Goal: Task Accomplishment & Management: Use online tool/utility

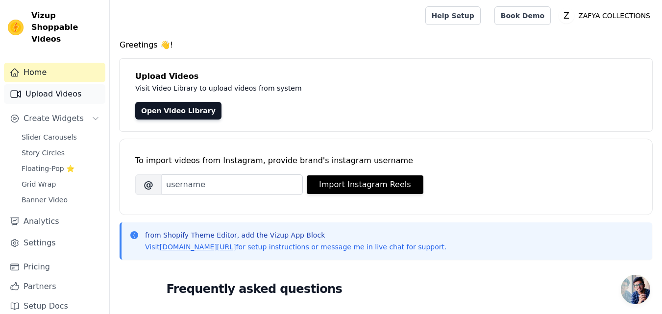
click at [63, 84] on link "Upload Videos" at bounding box center [54, 94] width 101 height 20
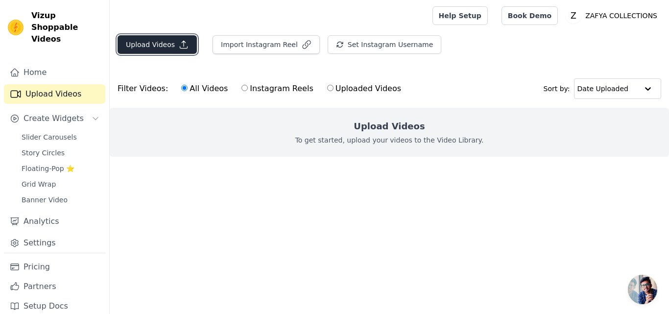
click at [180, 47] on icon "button" at bounding box center [183, 44] width 7 height 7
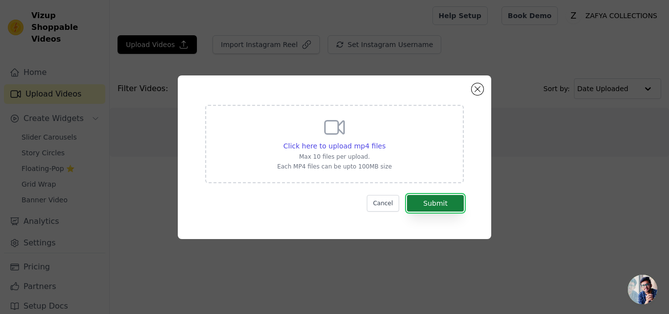
click at [431, 200] on button "Submit" at bounding box center [435, 203] width 57 height 17
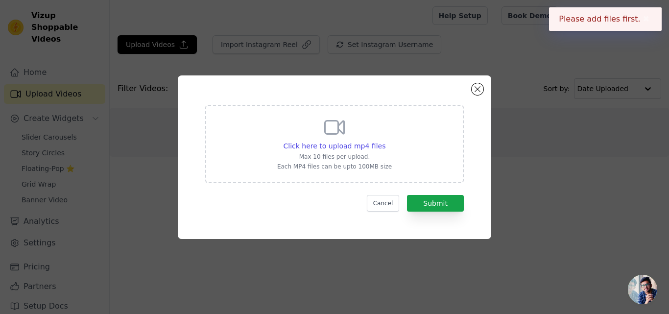
click at [368, 155] on p "Max 10 files per upload." at bounding box center [334, 157] width 115 height 8
click at [385, 141] on input "Click here to upload mp4 files Max 10 files per upload. Each MP4 files can be u…" at bounding box center [385, 141] width 0 height 0
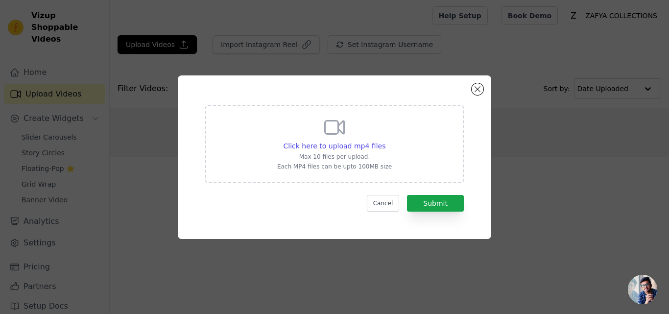
click at [560, 131] on div "Click here to upload mp4 files Max 10 files per upload. Each MP4 files can be u…" at bounding box center [335, 157] width 638 height 195
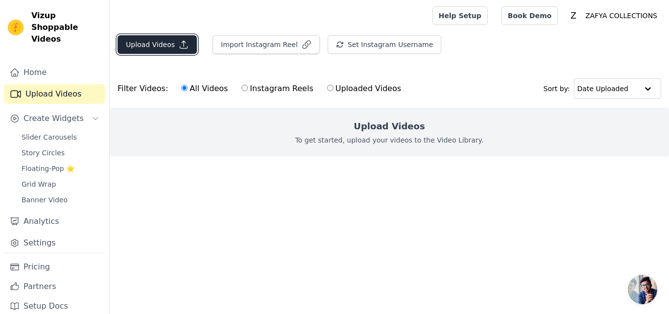
click at [170, 46] on button "Upload Videos" at bounding box center [157, 44] width 79 height 19
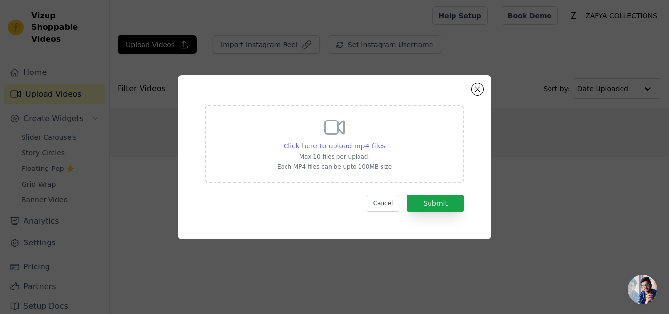
click at [358, 142] on span "Click here to upload mp4 files" at bounding box center [335, 146] width 102 height 8
click at [385, 141] on input "Click here to upload mp4 files Max 10 files per upload. Each MP4 files can be u…" at bounding box center [385, 141] width 0 height 0
type input "C:\fakepath\WhatsApp Video 2025-09-28 at 11.41.35 PM (1).mp4"
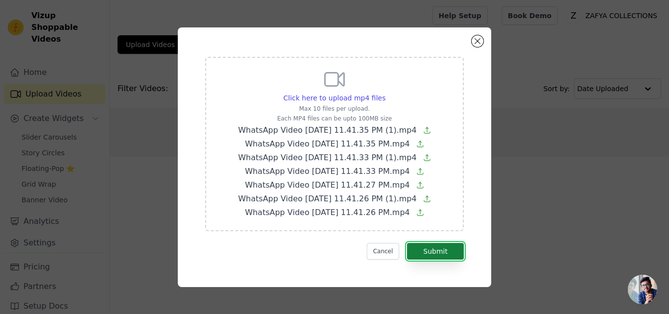
click at [437, 250] on button "Submit" at bounding box center [435, 251] width 57 height 17
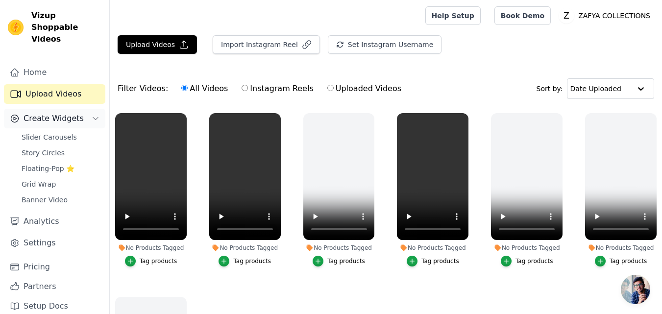
click at [47, 113] on span "Create Widgets" at bounding box center [54, 119] width 60 height 12
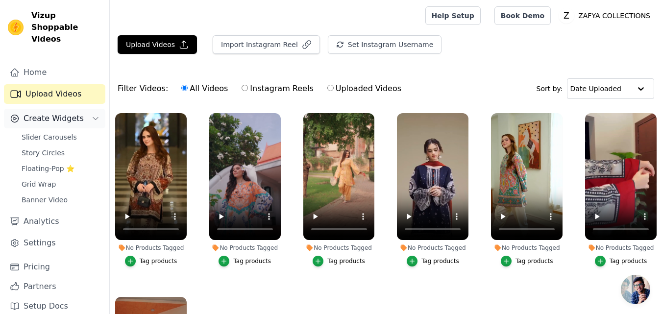
click at [70, 113] on span "Create Widgets" at bounding box center [54, 119] width 60 height 12
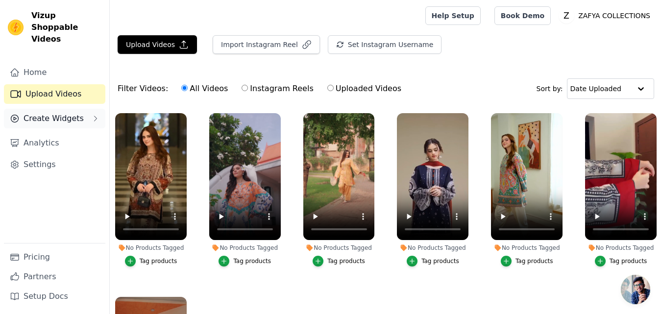
click at [70, 113] on span "Create Widgets" at bounding box center [54, 119] width 60 height 12
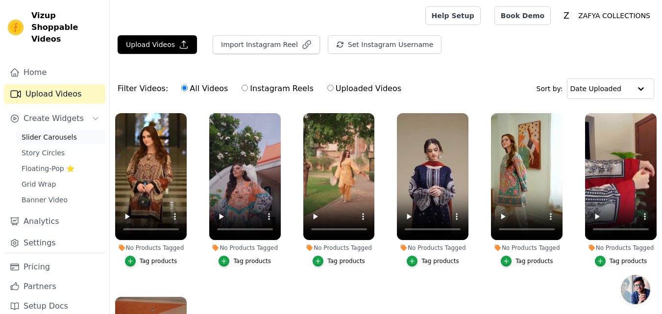
click at [57, 132] on span "Slider Carousels" at bounding box center [49, 137] width 55 height 10
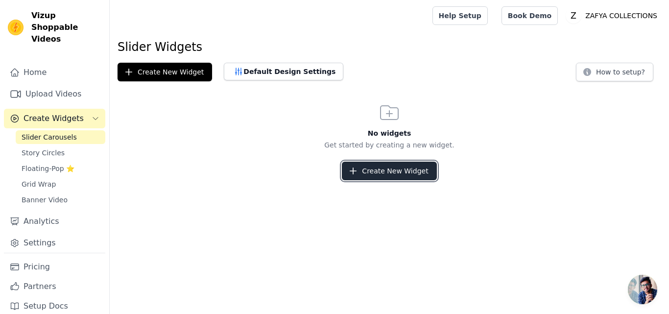
click at [377, 167] on button "Create New Widget" at bounding box center [389, 171] width 95 height 19
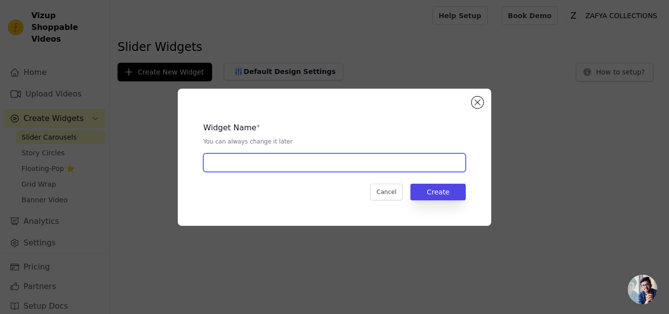
click at [351, 171] on input "text" at bounding box center [334, 162] width 263 height 19
type input "slider"
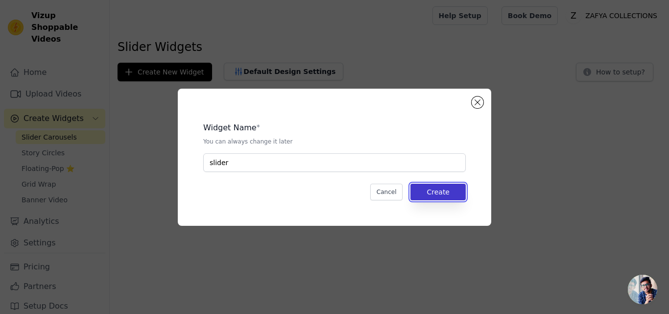
click at [450, 191] on button "Create" at bounding box center [438, 192] width 55 height 17
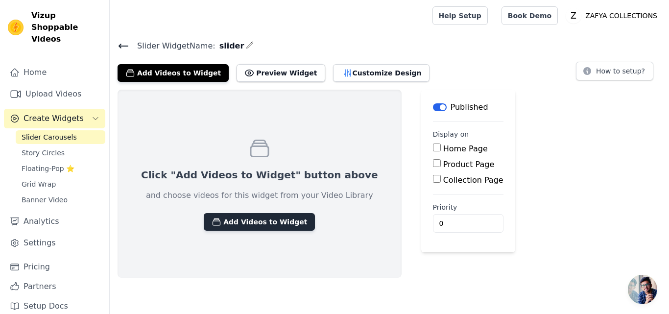
click at [263, 221] on button "Add Videos to Widget" at bounding box center [259, 222] width 111 height 18
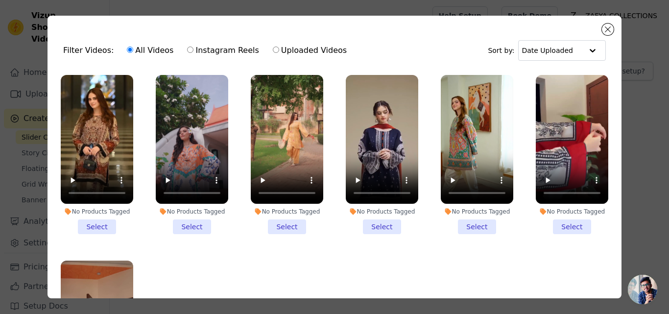
click at [102, 220] on li "No Products Tagged Select" at bounding box center [97, 154] width 73 height 159
click at [0, 0] on input "No Products Tagged Select" at bounding box center [0, 0] width 0 height 0
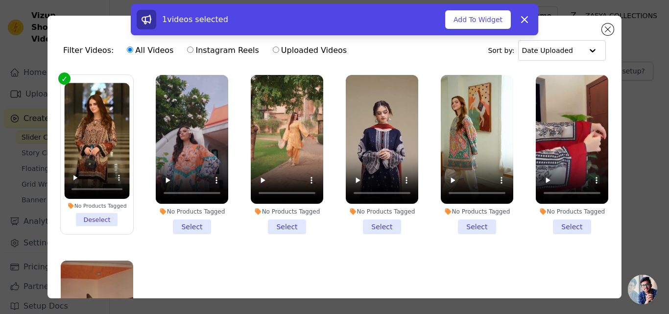
click at [195, 227] on li "No Products Tagged Select" at bounding box center [192, 154] width 73 height 159
click at [0, 0] on input "No Products Tagged Select" at bounding box center [0, 0] width 0 height 0
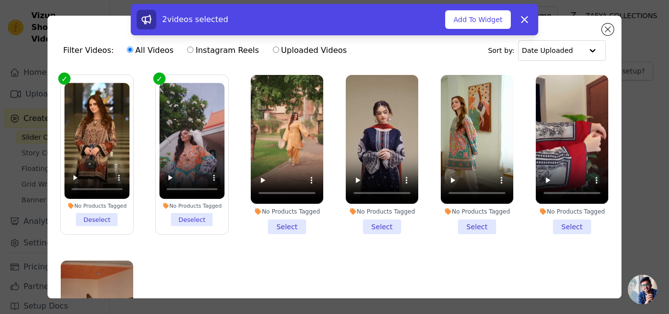
click at [284, 223] on li "No Products Tagged Select" at bounding box center [287, 154] width 73 height 159
click at [0, 0] on input "No Products Tagged Select" at bounding box center [0, 0] width 0 height 0
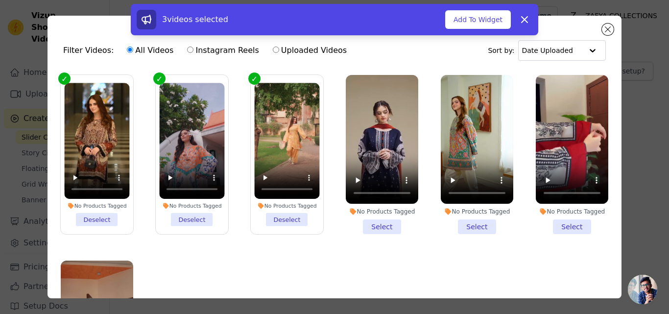
drag, startPoint x: 382, startPoint y: 227, endPoint x: 401, endPoint y: 222, distance: 20.3
click at [383, 227] on li "No Products Tagged Select" at bounding box center [382, 154] width 73 height 159
click at [0, 0] on input "No Products Tagged Select" at bounding box center [0, 0] width 0 height 0
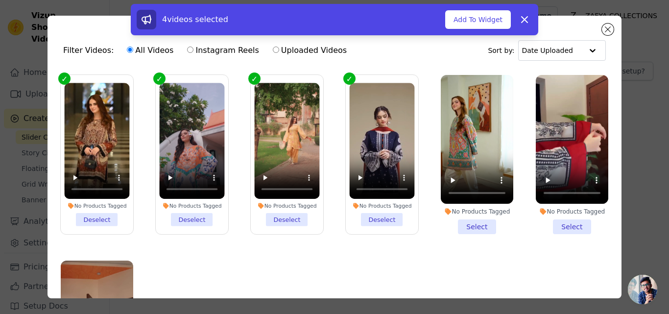
click at [482, 223] on li "No Products Tagged Select" at bounding box center [477, 154] width 73 height 159
click at [0, 0] on input "No Products Tagged Select" at bounding box center [0, 0] width 0 height 0
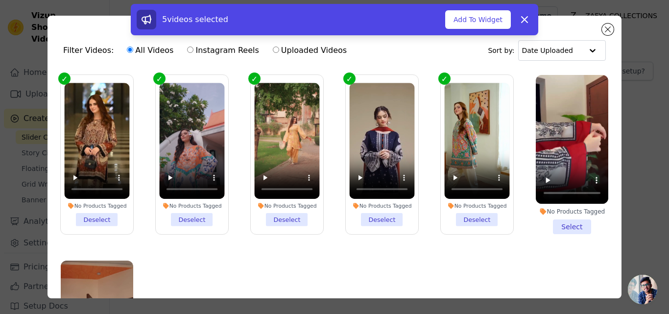
click at [552, 224] on li "No Products Tagged Select" at bounding box center [572, 154] width 73 height 159
click at [0, 0] on input "No Products Tagged Select" at bounding box center [0, 0] width 0 height 0
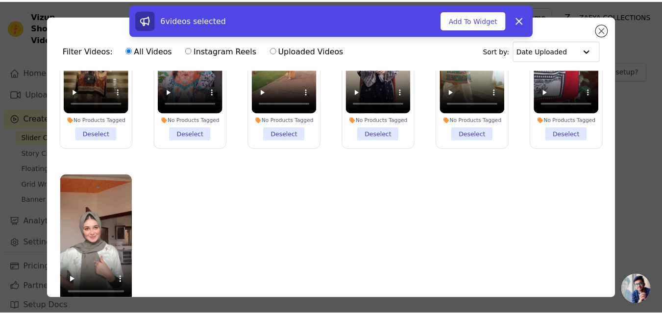
scroll to position [85, 0]
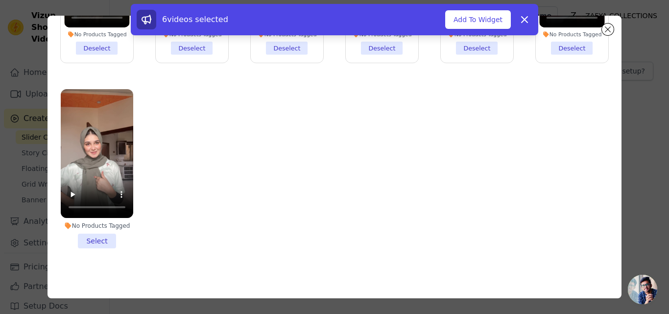
click at [106, 229] on li "No Products Tagged Select" at bounding box center [97, 168] width 73 height 159
click at [0, 0] on input "No Products Tagged Select" at bounding box center [0, 0] width 0 height 0
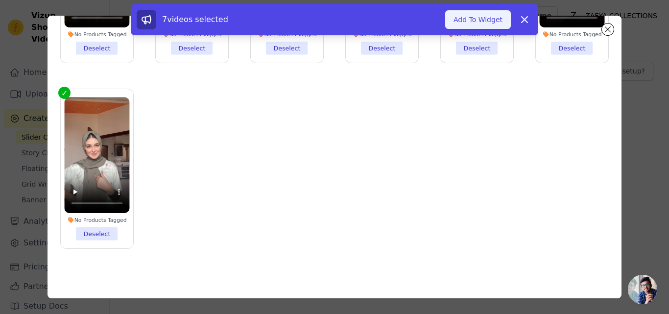
click at [471, 18] on button "Add To Widget" at bounding box center [478, 19] width 66 height 19
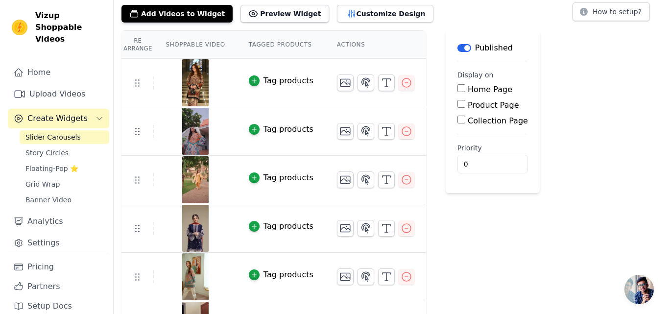
scroll to position [0, 0]
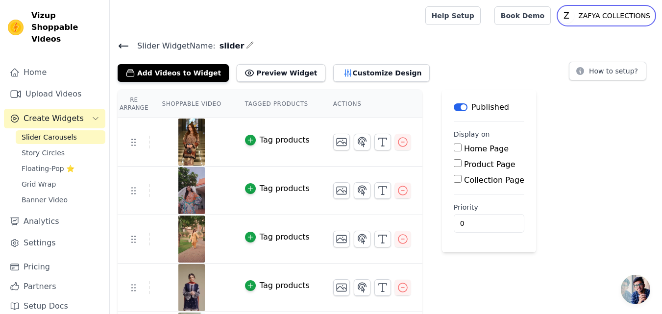
click at [636, 16] on p "ZAFYA COLLECTIONS" at bounding box center [614, 16] width 80 height 18
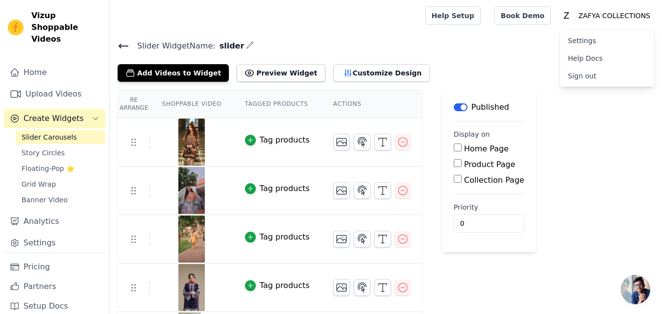
click at [583, 44] on link "Settings" at bounding box center [607, 41] width 94 height 18
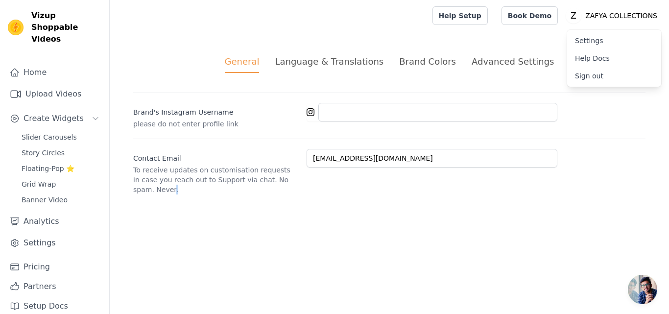
drag, startPoint x: 287, startPoint y: 216, endPoint x: 299, endPoint y: 206, distance: 15.7
click at [299, 206] on html "Vizup Shoppable Videos Home Upload Videos Create Widgets Slider Carousels Story…" at bounding box center [334, 109] width 669 height 218
click at [310, 2] on div at bounding box center [269, 15] width 303 height 31
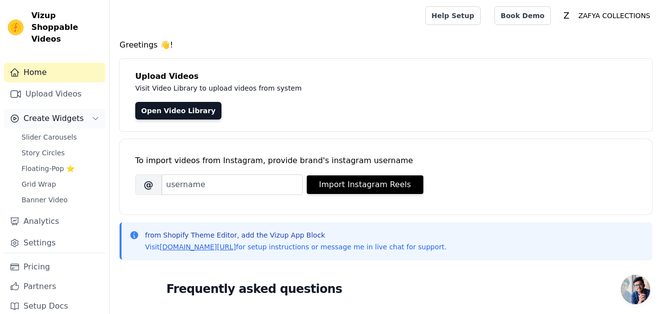
click at [84, 109] on button "Create Widgets" at bounding box center [54, 119] width 101 height 20
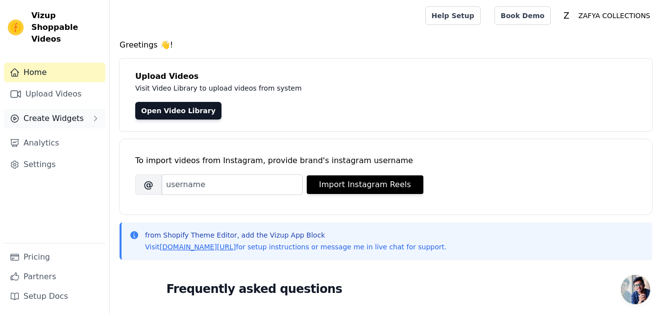
click at [96, 115] on icon "Sidebar" at bounding box center [96, 119] width 8 height 8
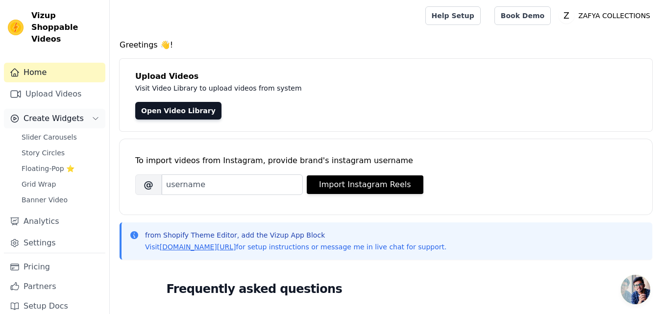
click at [96, 115] on icon "Sidebar" at bounding box center [96, 119] width 8 height 8
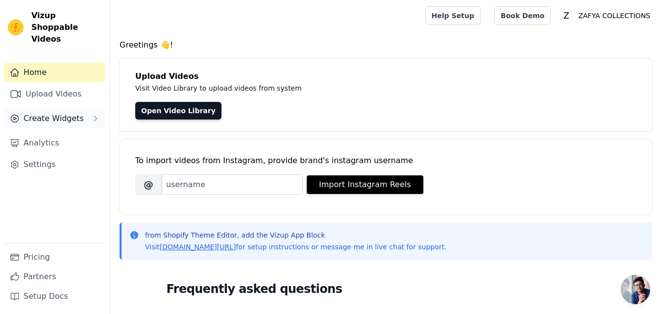
click at [95, 116] on icon "Sidebar" at bounding box center [96, 118] width 2 height 5
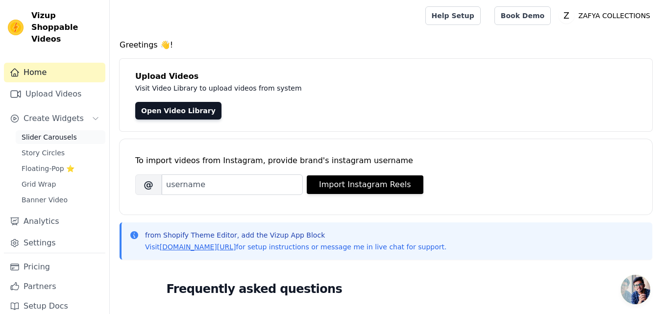
click at [57, 132] on span "Slider Carousels" at bounding box center [49, 137] width 55 height 10
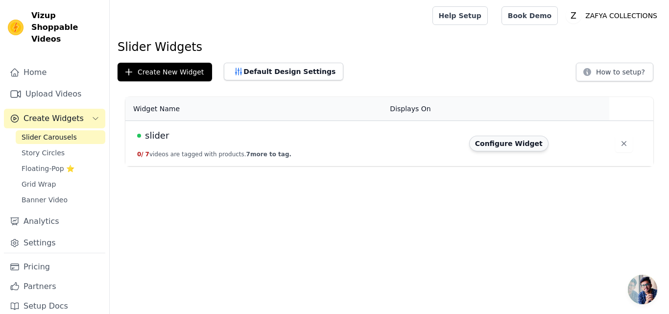
click at [482, 143] on button "Configure Widget" at bounding box center [508, 144] width 79 height 16
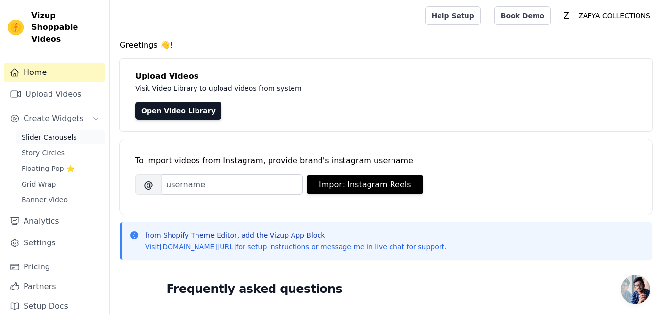
click at [61, 132] on span "Slider Carousels" at bounding box center [49, 137] width 55 height 10
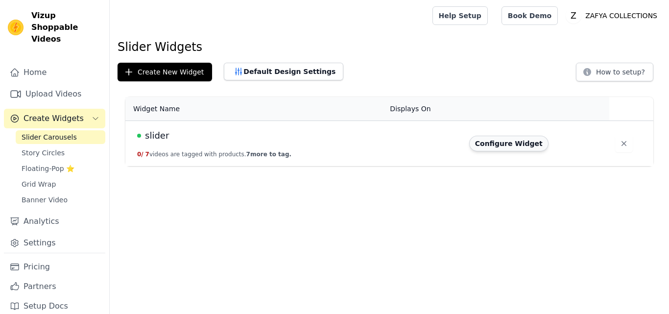
click at [520, 146] on button "Configure Widget" at bounding box center [508, 144] width 79 height 16
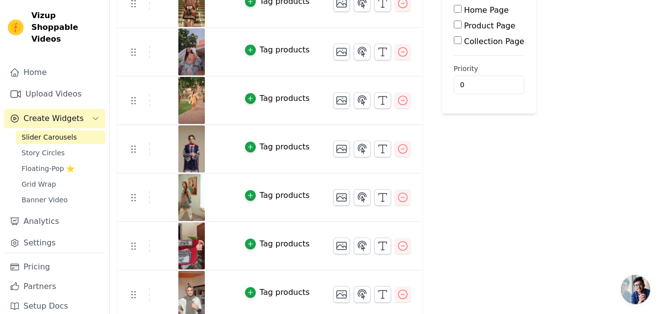
scroll to position [143, 0]
